Goal: Task Accomplishment & Management: Complete application form

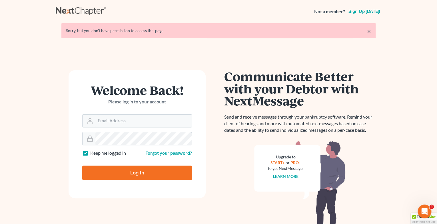
type input "[EMAIL_ADDRESS][DOMAIN_NAME]"
click at [132, 172] on input "Log In" at bounding box center [137, 172] width 110 height 14
type input "Thinking..."
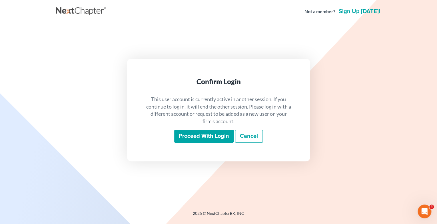
click at [208, 137] on input "Proceed with login" at bounding box center [203, 136] width 59 height 13
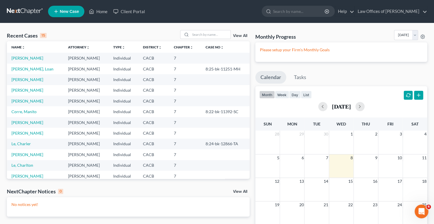
click at [73, 10] on span "New Case" at bounding box center [69, 11] width 19 height 4
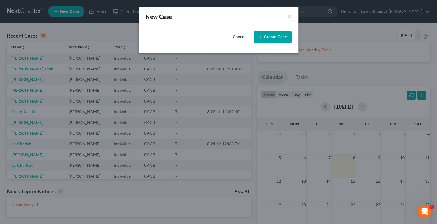
select select "7"
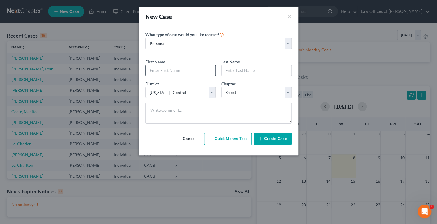
click at [196, 70] on input "text" at bounding box center [181, 70] width 70 height 11
type input "Adam"
type input "Duong"
click at [286, 95] on select "Select 7 11 12 13" at bounding box center [257, 92] width 70 height 11
select select "0"
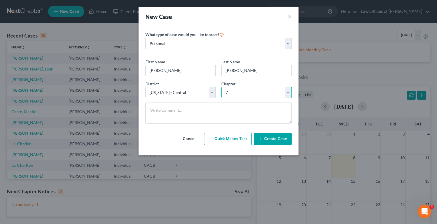
click at [222, 87] on select "Select 7 11 12 13" at bounding box center [257, 92] width 70 height 11
click at [212, 91] on select "Select Alabama - Middle Alabama - Northern Alabama - Southern Alaska Arizona Ar…" at bounding box center [181, 92] width 70 height 11
click at [146, 87] on select "Select Alabama - Middle Alabama - Northern Alabama - Southern Alaska Arizona Ar…" at bounding box center [181, 92] width 70 height 11
click at [280, 137] on button "Create Case" at bounding box center [273, 139] width 38 height 12
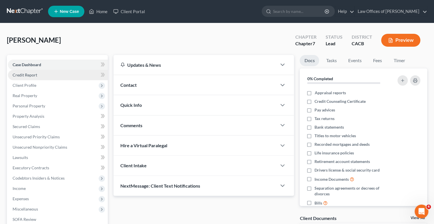
click at [29, 75] on span "Credit Report" at bounding box center [25, 74] width 25 height 5
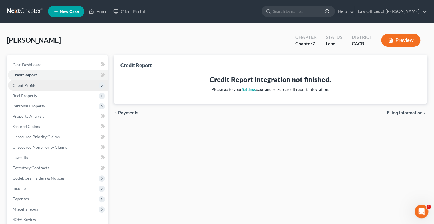
click at [31, 86] on span "Client Profile" at bounding box center [25, 85] width 24 height 5
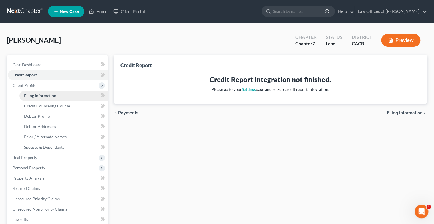
click at [35, 95] on span "Filing Information" at bounding box center [40, 95] width 32 height 5
select select "1"
select select "0"
select select "7"
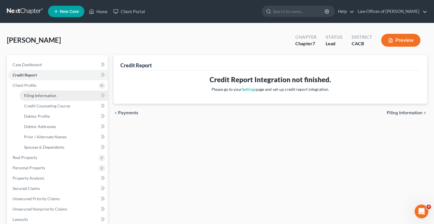
select select "4"
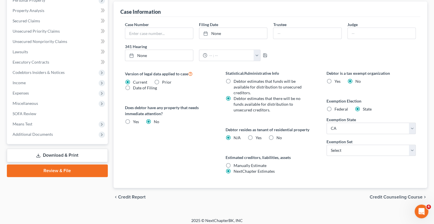
scroll to position [170, 0]
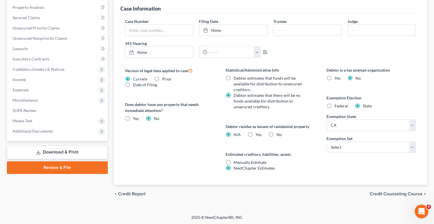
click at [256, 133] on label "Yes Yes" at bounding box center [259, 135] width 6 height 6
click at [258, 133] on input "Yes Yes" at bounding box center [260, 134] width 4 height 4
radio input "true"
radio input "false"
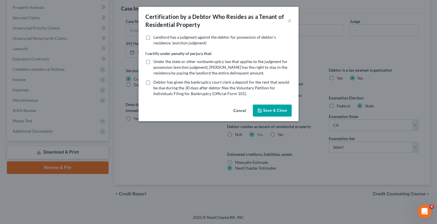
click at [276, 111] on button "Save & Close" at bounding box center [272, 110] width 39 height 12
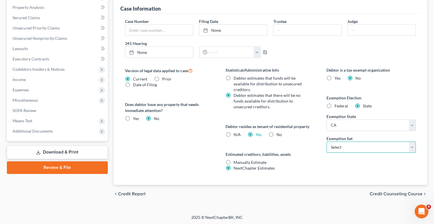
click at [413, 145] on select "Select 703 704" at bounding box center [370, 146] width 89 height 11
select select "0"
click at [326, 141] on select "Select 703 704" at bounding box center [370, 146] width 89 height 11
click at [415, 191] on span "Credit Counseling Course" at bounding box center [396, 193] width 53 height 5
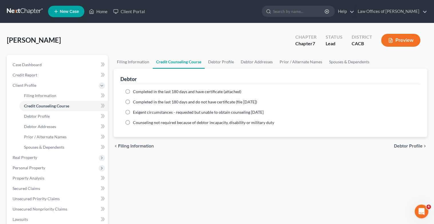
click at [133, 91] on label "Completed in the last 180 days and have certificate (attached)" at bounding box center [187, 92] width 108 height 6
click at [135, 91] on input "Completed in the last 180 days and have certificate (attached)" at bounding box center [137, 91] width 4 height 4
radio input "true"
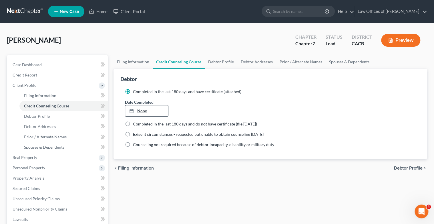
type input "10/8/2025"
click at [131, 111] on icon at bounding box center [131, 110] width 5 height 5
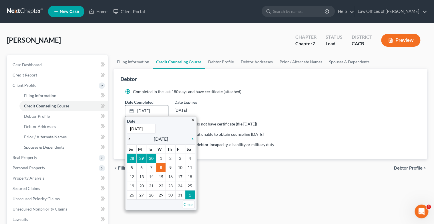
click at [128, 138] on icon "chevron_left" at bounding box center [130, 139] width 7 height 5
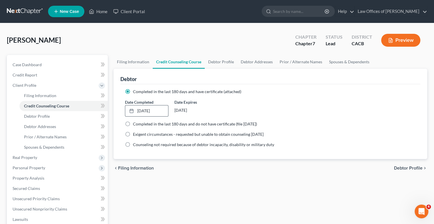
click at [409, 169] on span "Debtor Profile" at bounding box center [408, 168] width 29 height 5
select select "0"
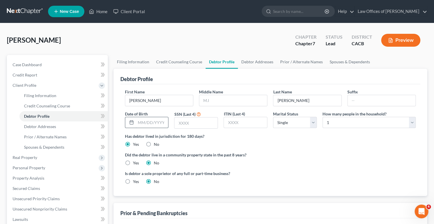
click at [158, 121] on input "text" at bounding box center [152, 122] width 33 height 11
type input "07/03/1989"
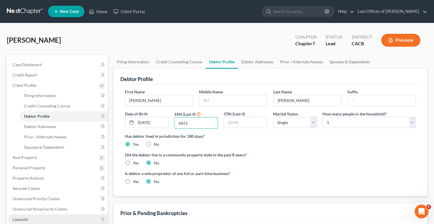
type input "6651"
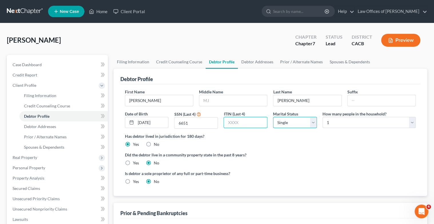
click at [314, 123] on select "Select Single Married Separated Divorced Widowed" at bounding box center [295, 122] width 44 height 11
select select "1"
click at [273, 117] on select "Select Single Married Separated Divorced Widowed" at bounding box center [295, 122] width 44 height 11
click at [413, 122] on select "Select 1 2 3 4 5 6 7 8 9 10 11 12 13 14 15 16 17 18 19 20" at bounding box center [368, 122] width 93 height 11
select select "1"
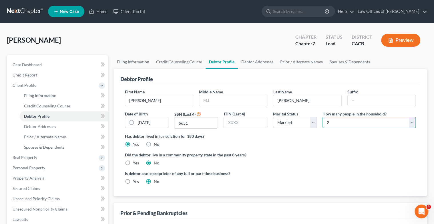
click at [322, 117] on select "Select 1 2 3 4 5 6 7 8 9 10 11 12 13 14 15 16 17 18 19 20" at bounding box center [368, 122] width 93 height 11
click at [133, 163] on label "Yes" at bounding box center [136, 163] width 6 height 6
click at [135, 163] on input "Yes" at bounding box center [137, 162] width 4 height 4
radio input "true"
radio input "false"
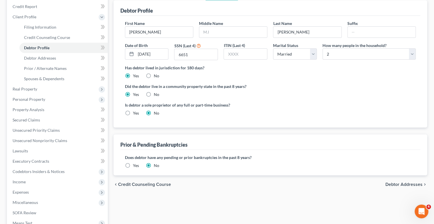
scroll to position [69, 0]
click at [401, 184] on span "Debtor Addresses" at bounding box center [403, 184] width 37 height 5
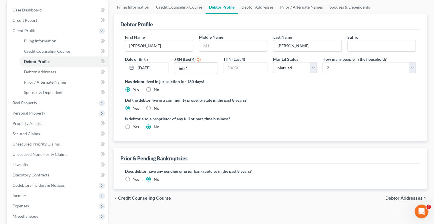
select select "0"
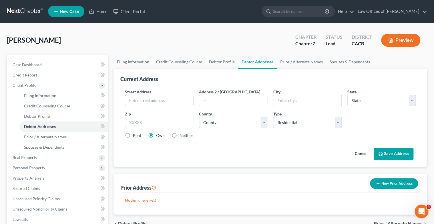
click at [137, 102] on input "text" at bounding box center [159, 100] width 68 height 11
type input "945 Colon Avenue"
type input "La Puente"
select select "4"
type input "91744"
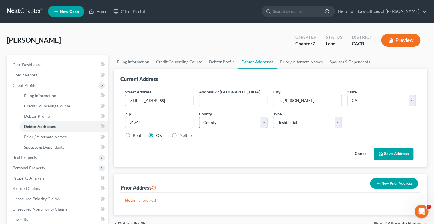
click at [264, 124] on select "County Alameda County Alpine County Amador County Butte County Calaveras County…" at bounding box center [233, 122] width 68 height 11
select select "18"
click at [199, 117] on select "County Alameda County Alpine County Amador County Butte County Calaveras County…" at bounding box center [233, 122] width 68 height 11
click at [133, 134] on label "Rent" at bounding box center [137, 135] width 8 height 6
click at [135, 134] on input "Rent" at bounding box center [137, 134] width 4 height 4
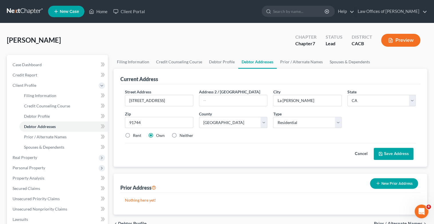
radio input "true"
click at [393, 152] on button "Save Address" at bounding box center [394, 154] width 40 height 12
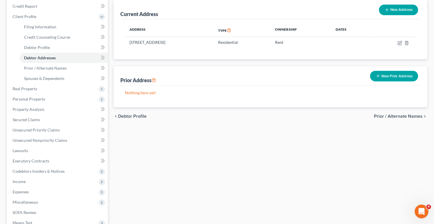
scroll to position [69, 0]
click at [395, 116] on span "Prior / Alternate Names" at bounding box center [398, 116] width 49 height 5
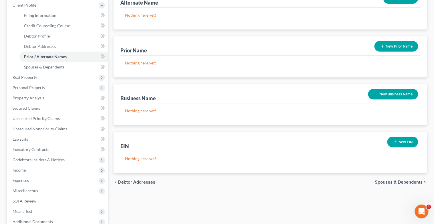
scroll to position [114, 0]
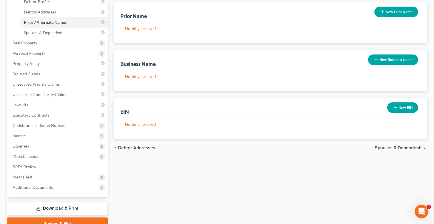
click at [413, 147] on span "Spouses & Dependents" at bounding box center [399, 147] width 48 height 5
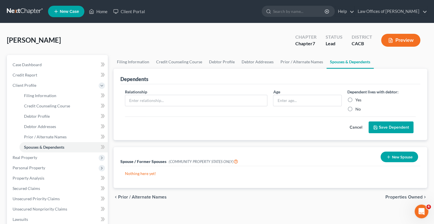
click at [401, 155] on button "New Spouse" at bounding box center [399, 156] width 37 height 11
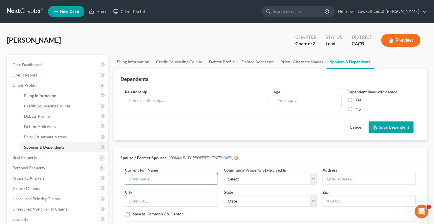
click at [149, 178] on input "text" at bounding box center [171, 178] width 93 height 11
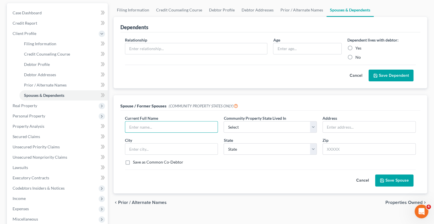
scroll to position [69, 0]
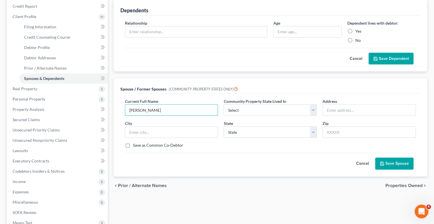
type input "Kim Nhu Tran"
click at [313, 110] on select "Select AZ CA GU ID LA NV NM PR TX WA WI" at bounding box center [270, 109] width 93 height 11
select select "1"
click at [224, 104] on select "Select AZ CA GU ID LA NV NM PR TX WA WI" at bounding box center [270, 109] width 93 height 11
click at [336, 110] on input "text" at bounding box center [369, 109] width 93 height 11
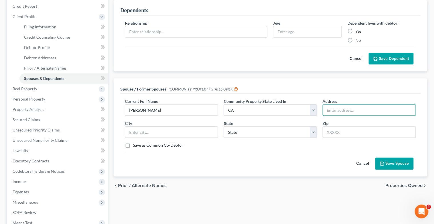
type input "945 Colon Avenue"
type input "La Puente"
select select "4"
type input "91744"
click at [395, 164] on button "Save Spouse" at bounding box center [394, 163] width 38 height 12
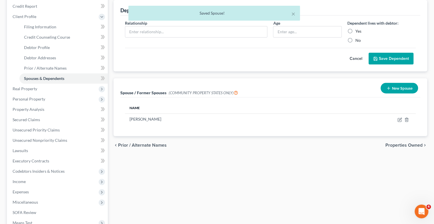
click at [405, 144] on span "Properties Owned" at bounding box center [403, 145] width 37 height 5
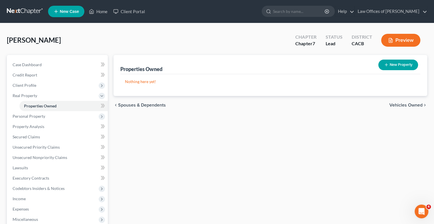
click at [408, 104] on span "Vehicles Owned" at bounding box center [405, 105] width 33 height 5
